Goal: Information Seeking & Learning: Understand process/instructions

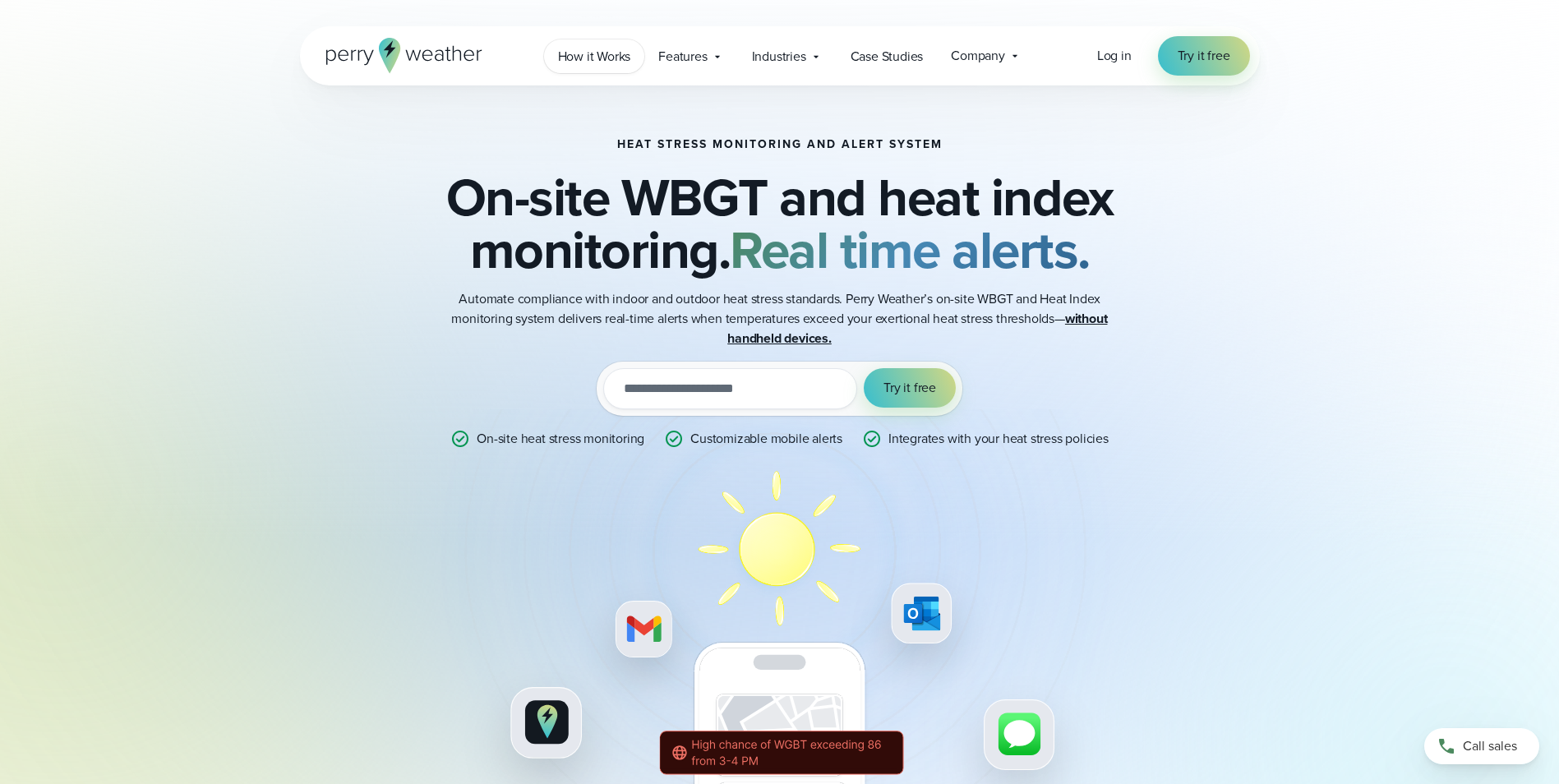
click at [613, 56] on span "How it Works" at bounding box center [594, 57] width 73 height 20
click at [691, 64] on span "Features" at bounding box center [682, 57] width 48 height 20
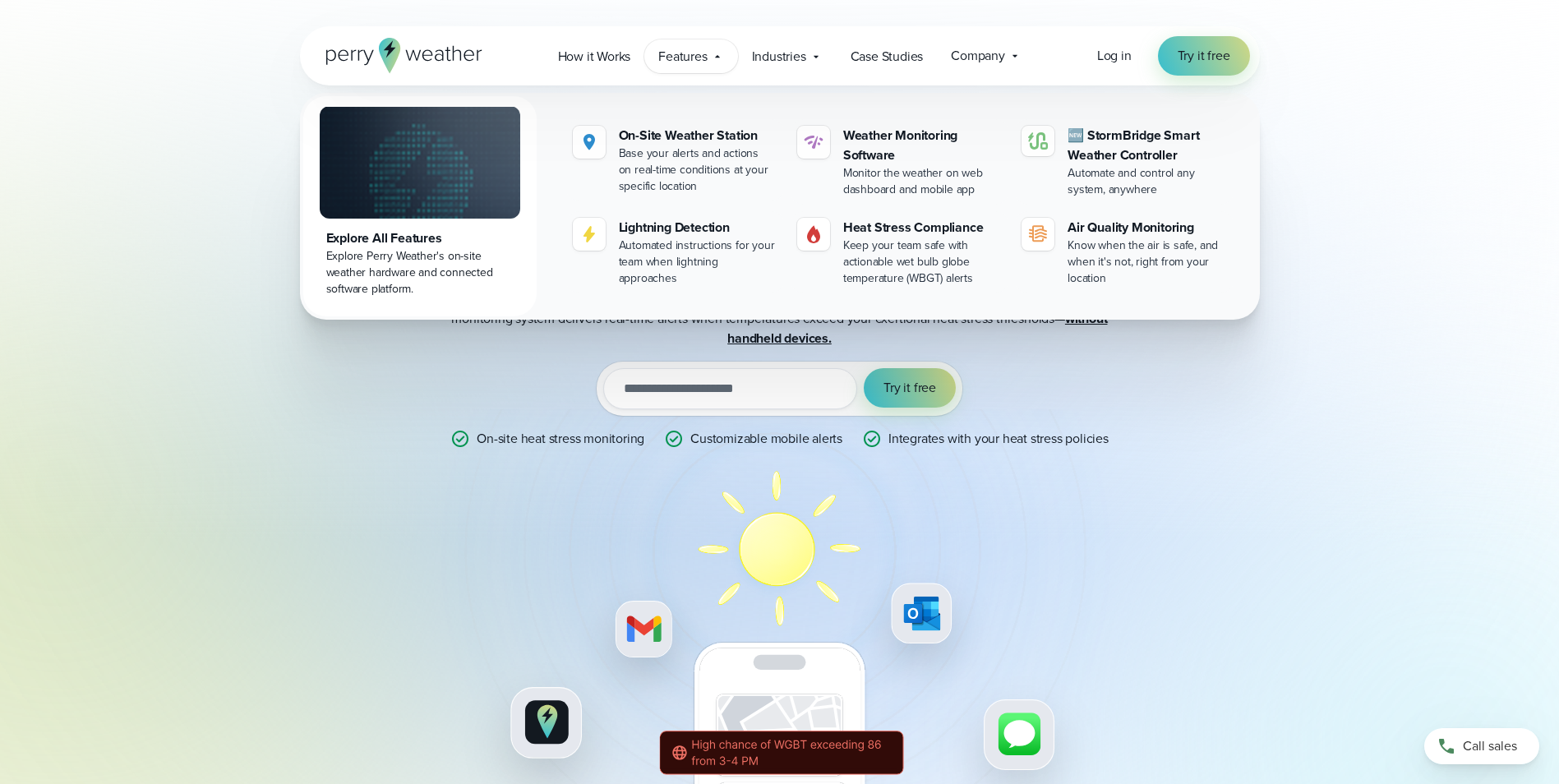
click at [691, 64] on span "Features" at bounding box center [682, 57] width 48 height 20
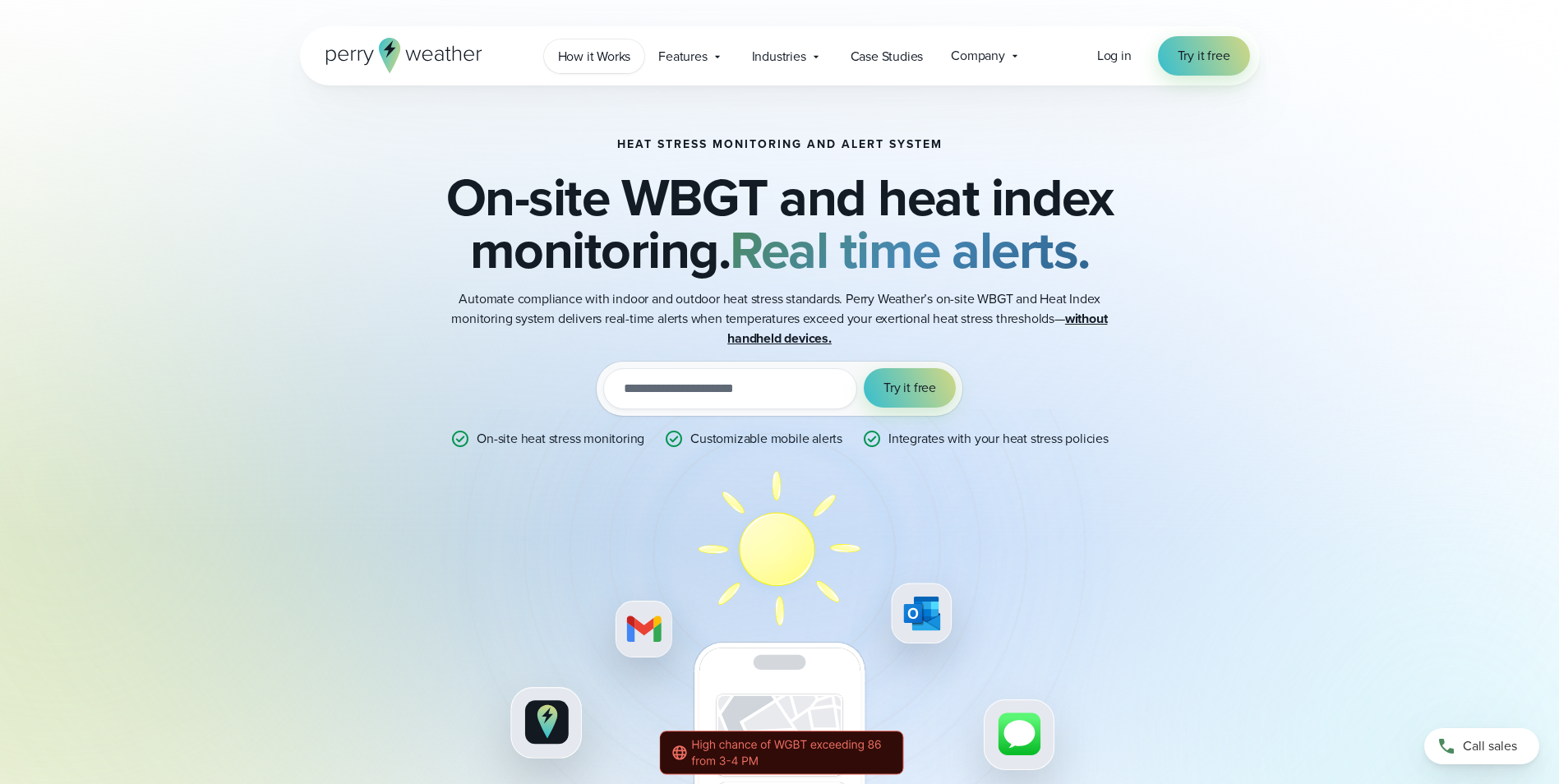
click at [626, 62] on span "How it Works" at bounding box center [594, 57] width 73 height 20
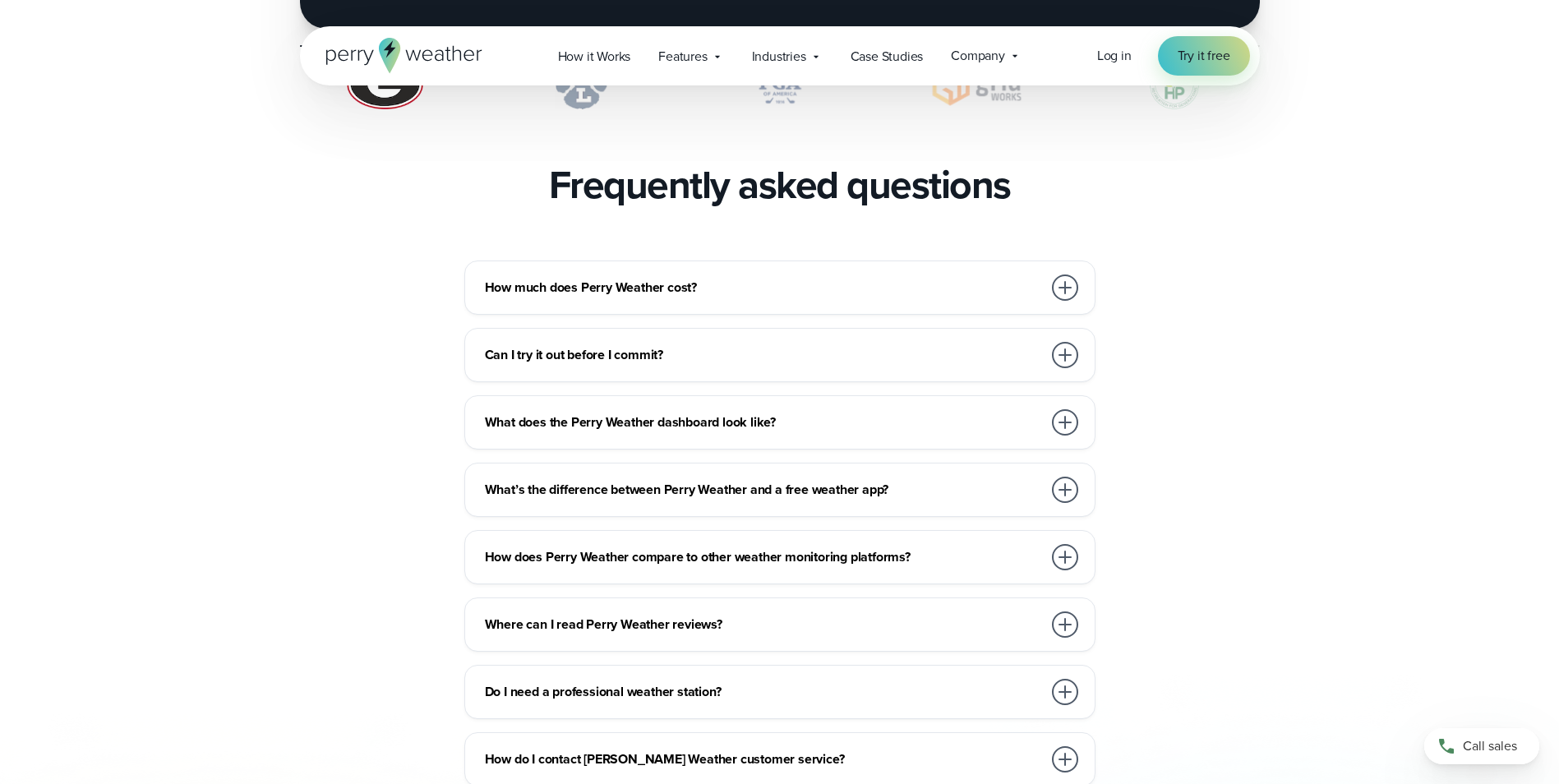
scroll to position [3697, 0]
